Goal: Navigation & Orientation: Find specific page/section

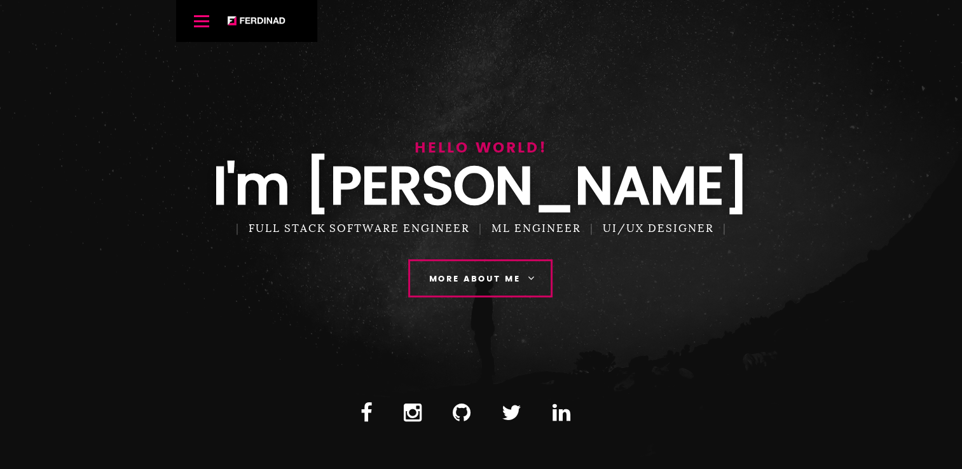
click at [525, 276] on link "More About Me" at bounding box center [480, 278] width 144 height 38
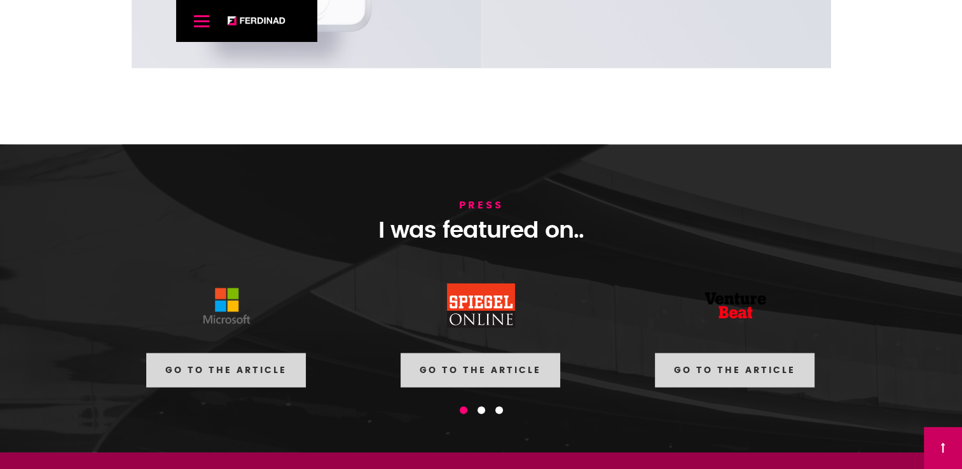
scroll to position [7431, 0]
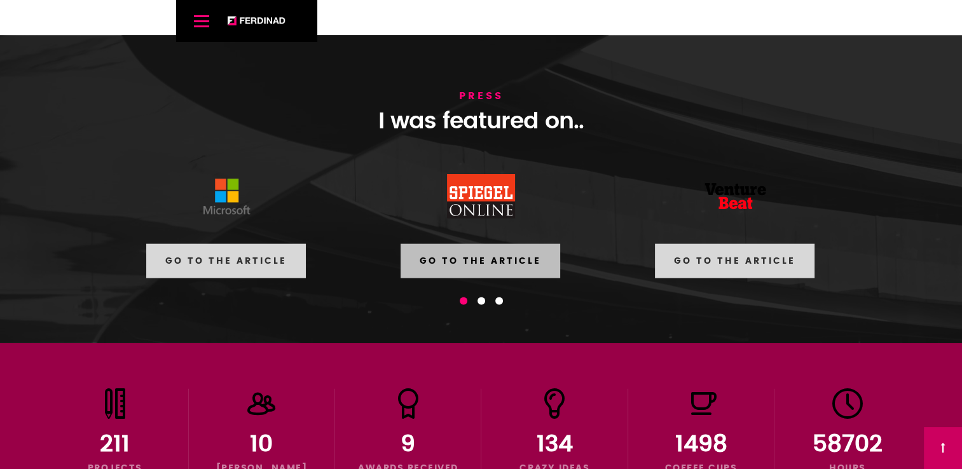
click at [484, 259] on link "Go to the article" at bounding box center [481, 261] width 160 height 34
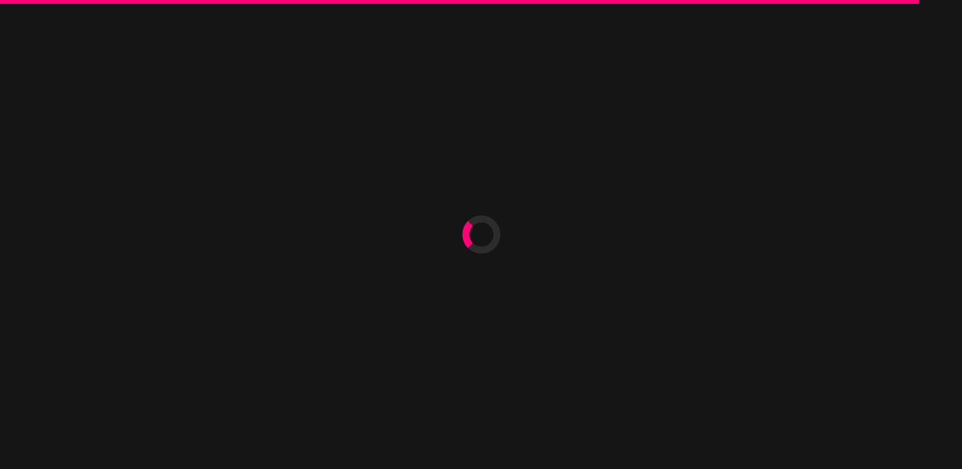
scroll to position [7431, 0]
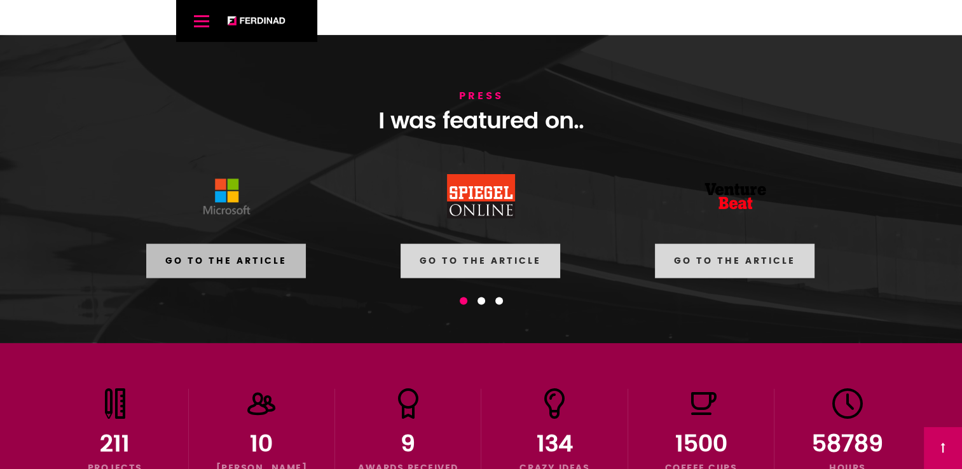
click at [219, 266] on link "Go to the article" at bounding box center [226, 261] width 160 height 34
